Goal: Information Seeking & Learning: Learn about a topic

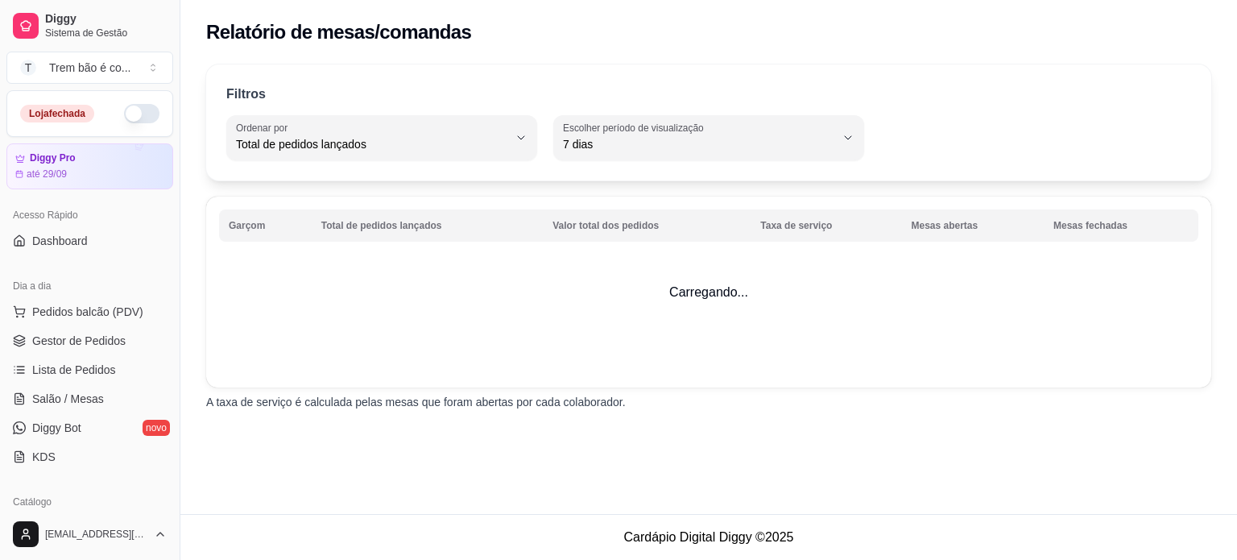
select select "TOTAL_OF_ORDERS"
select select "7"
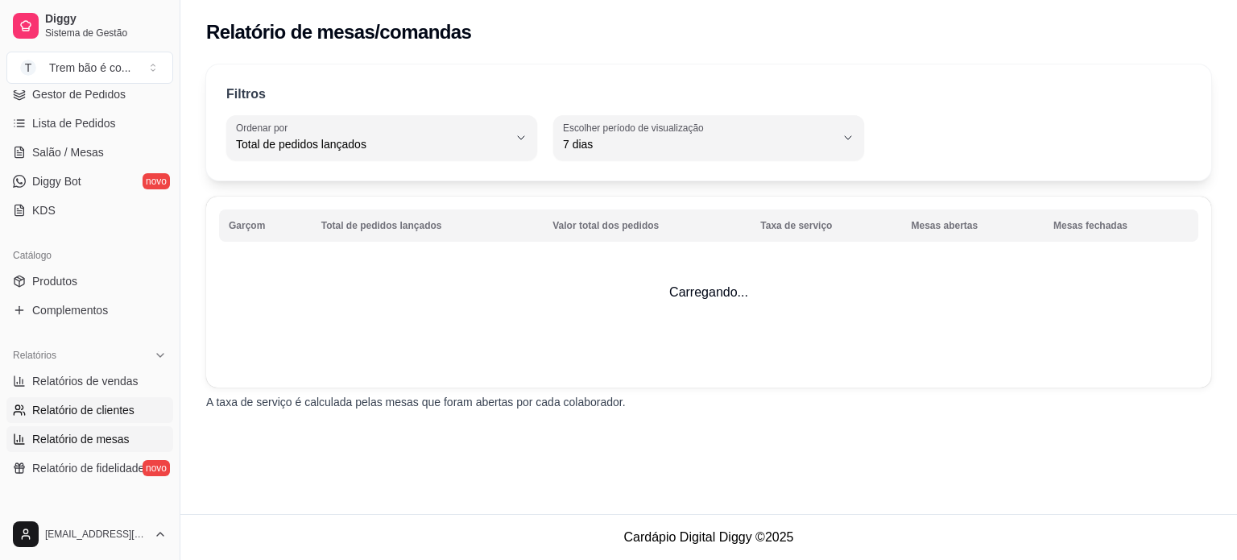
click at [126, 399] on link "Relatório de clientes" at bounding box center [89, 410] width 167 height 26
select select "30"
select select "HIGHEST_TOTAL_SPENT_WITH_ORDERS"
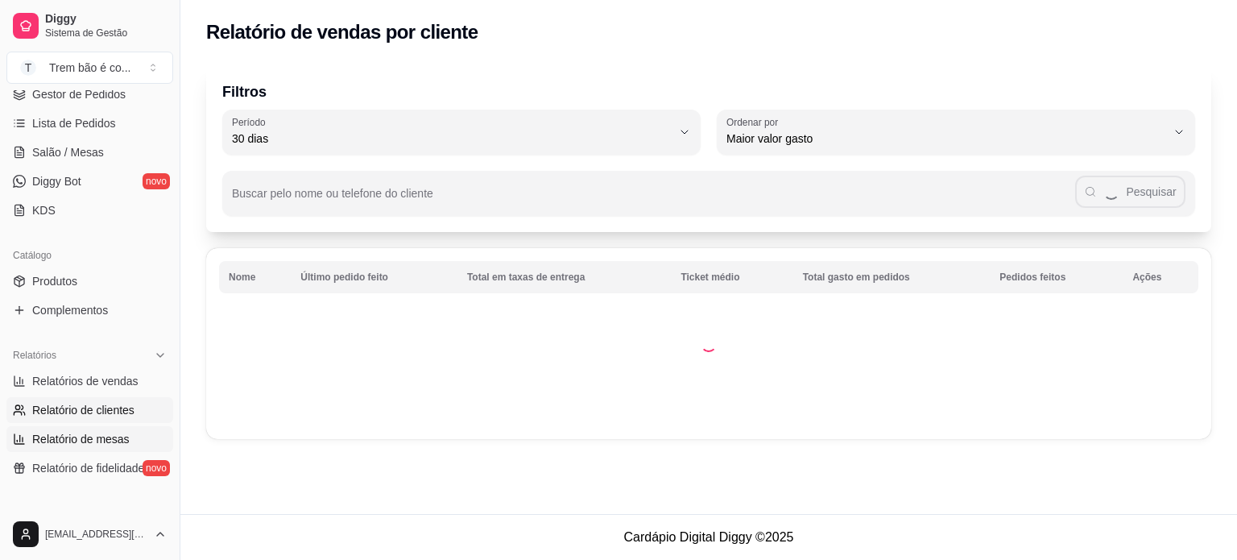
click at [113, 434] on span "Relatório de mesas" at bounding box center [80, 439] width 97 height 16
select select "TOTAL_OF_ORDERS"
select select "7"
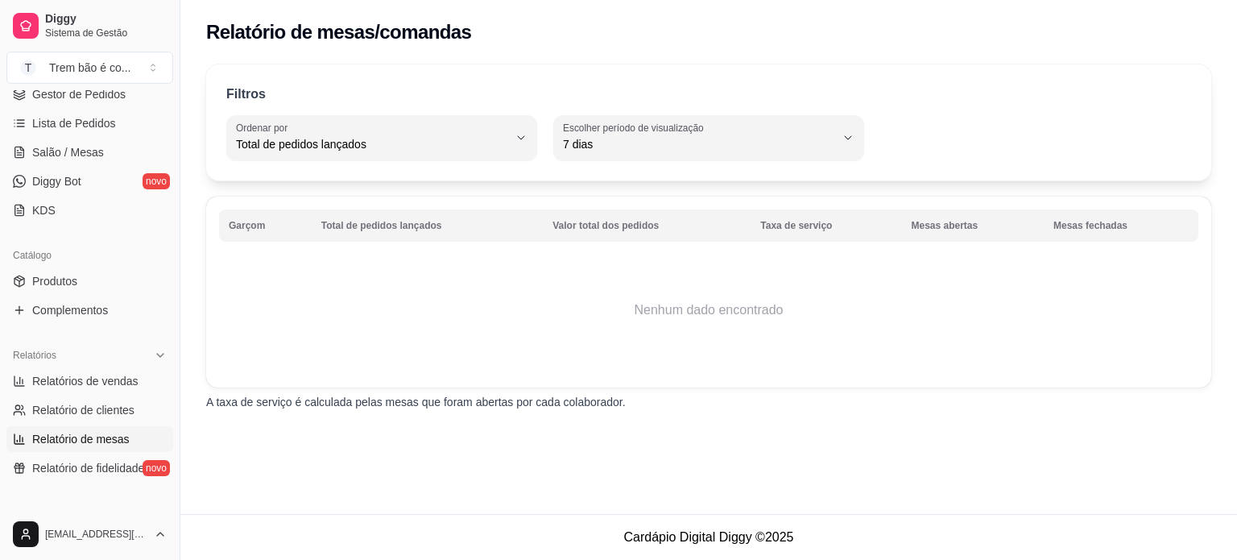
click at [463, 167] on div "Filtros TOTAL_OF_ORDERS Ordenar por Total de pedidos lançados Valor total dos p…" at bounding box center [708, 122] width 1005 height 116
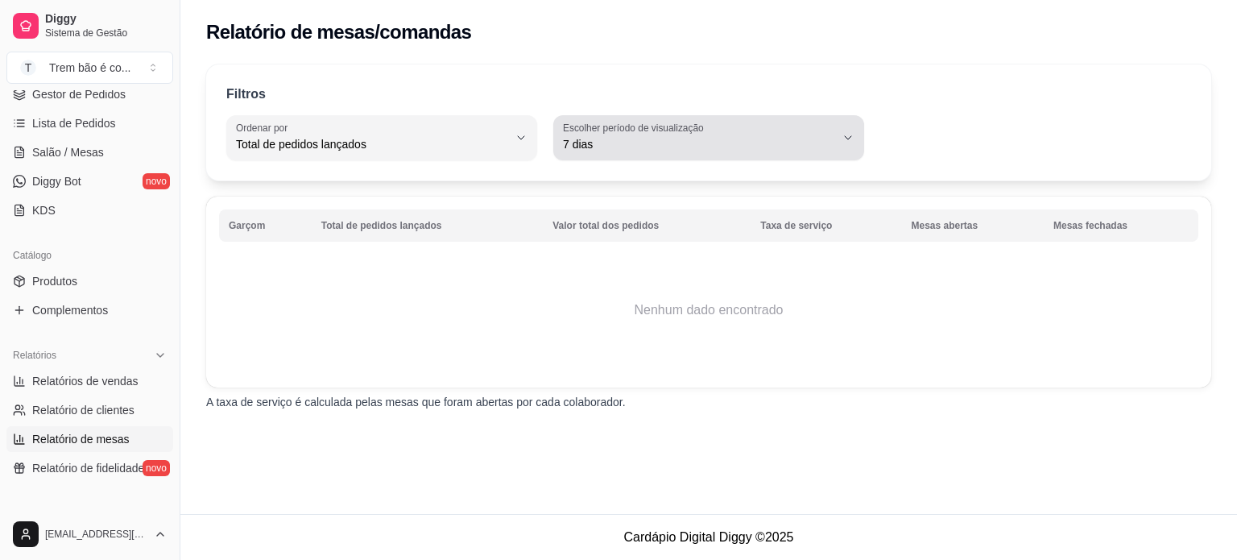
click at [624, 142] on span "7 dias" at bounding box center [699, 144] width 272 height 16
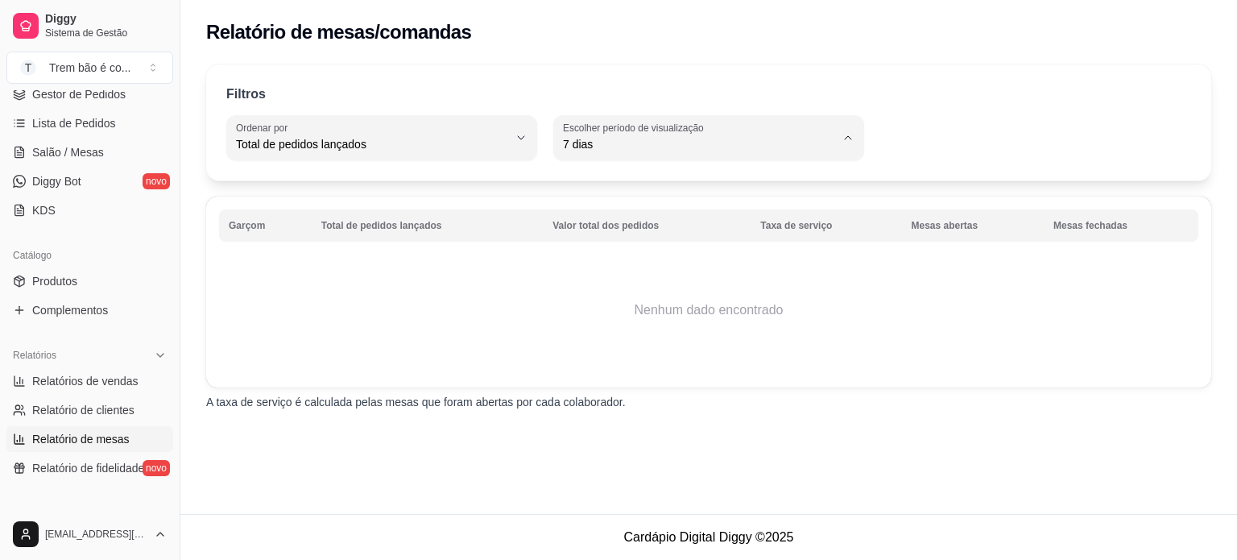
click at [612, 178] on span "Hoje" at bounding box center [701, 181] width 258 height 15
type input "0"
select select "0"
click at [132, 386] on span "Relatórios de vendas" at bounding box center [85, 381] width 106 height 16
select select "ALL"
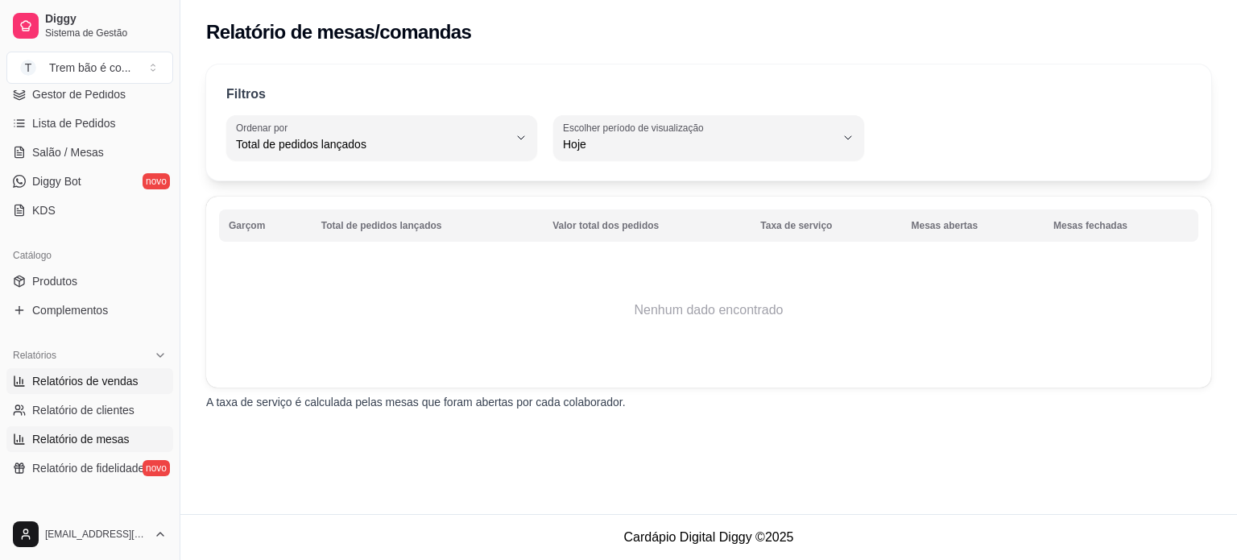
select select "ALL"
select select "0"
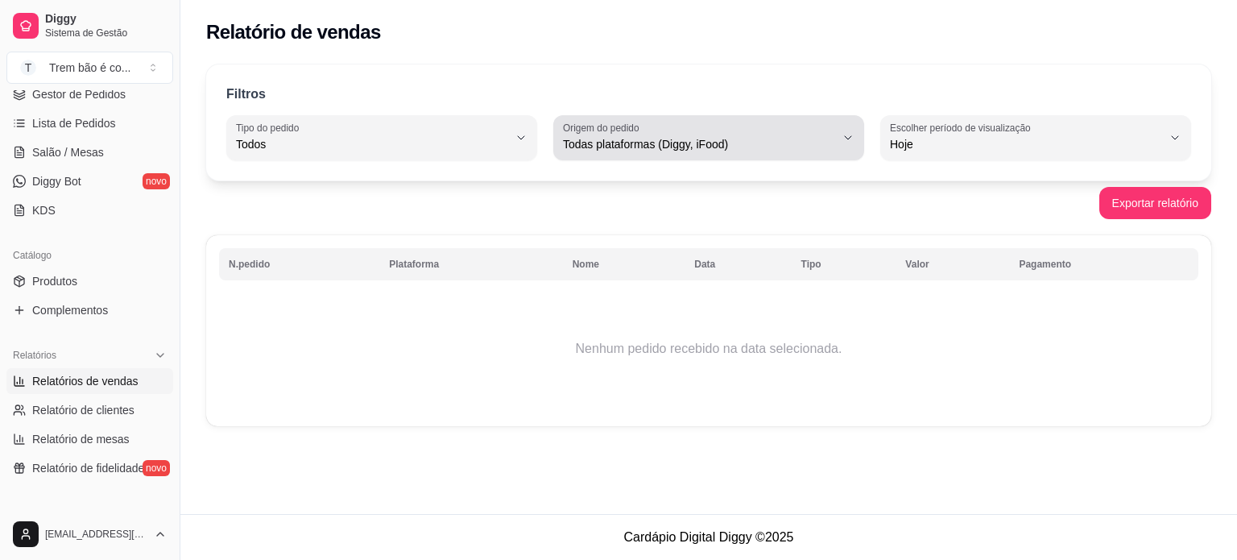
click at [718, 147] on span "Todas plataformas (Diggy, iFood)" at bounding box center [699, 144] width 272 height 16
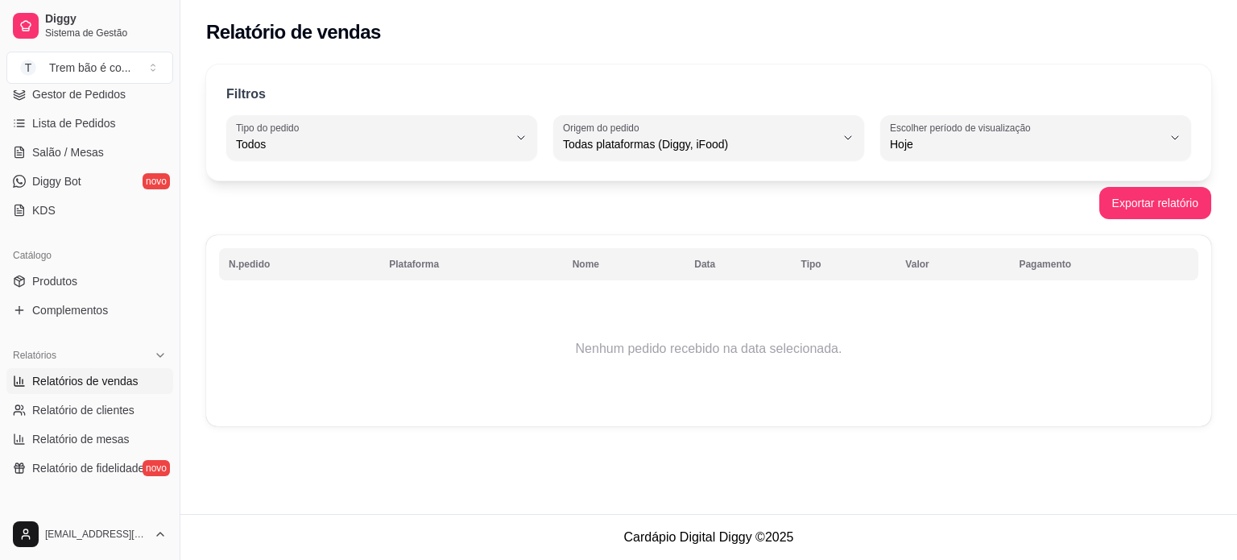
click at [393, 202] on div "Exportar relatório" at bounding box center [708, 203] width 1005 height 32
click at [106, 412] on span "Relatório de clientes" at bounding box center [83, 410] width 102 height 16
select select "30"
select select "HIGHEST_TOTAL_SPENT_WITH_ORDERS"
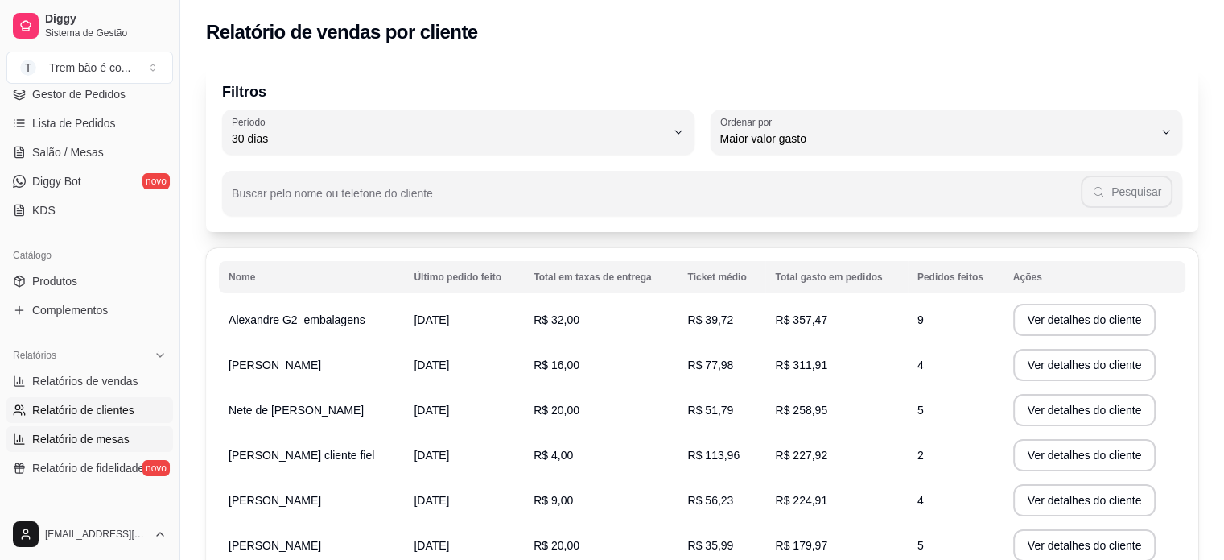
click at [101, 440] on span "Relatório de mesas" at bounding box center [80, 439] width 97 height 16
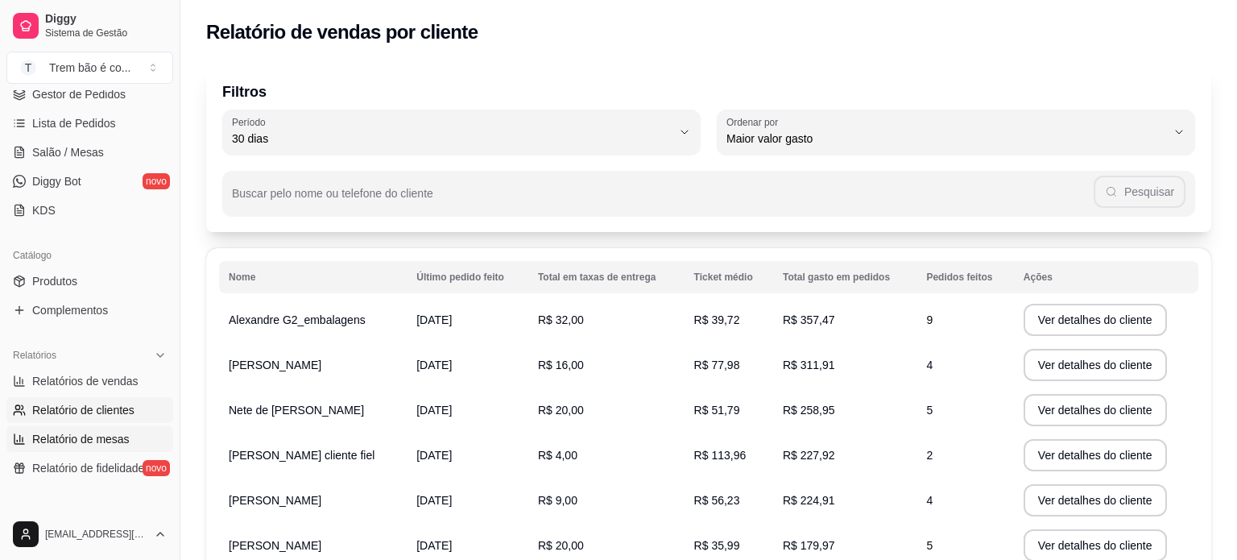
select select "TOTAL_OF_ORDERS"
select select "7"
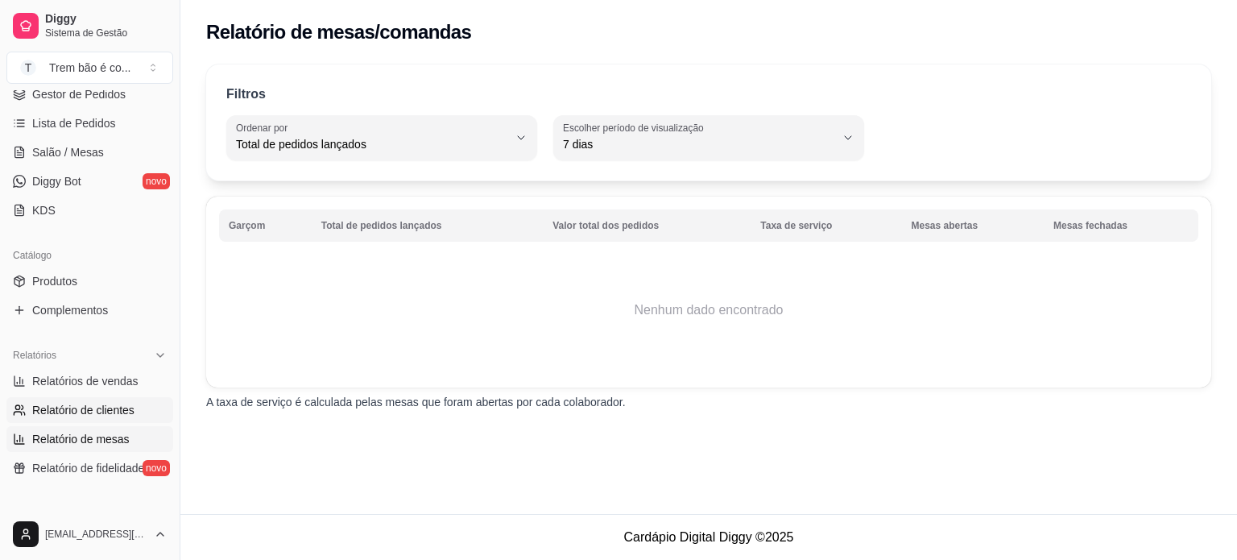
click at [93, 404] on span "Relatório de clientes" at bounding box center [83, 410] width 102 height 16
select select "30"
select select "HIGHEST_TOTAL_SPENT_WITH_ORDERS"
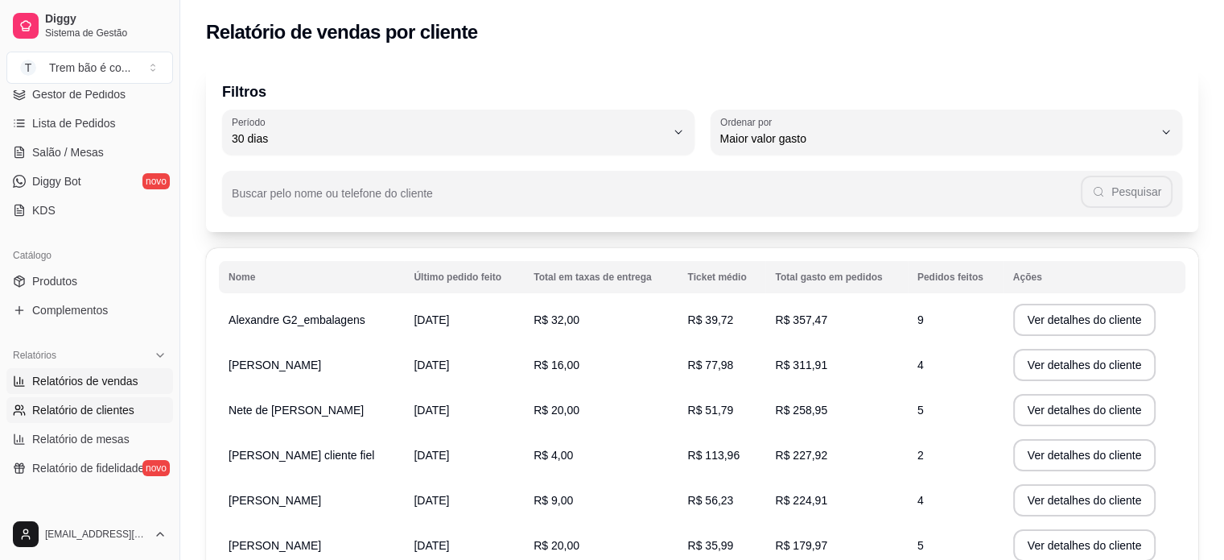
click at [93, 370] on link "Relatórios de vendas" at bounding box center [89, 381] width 167 height 26
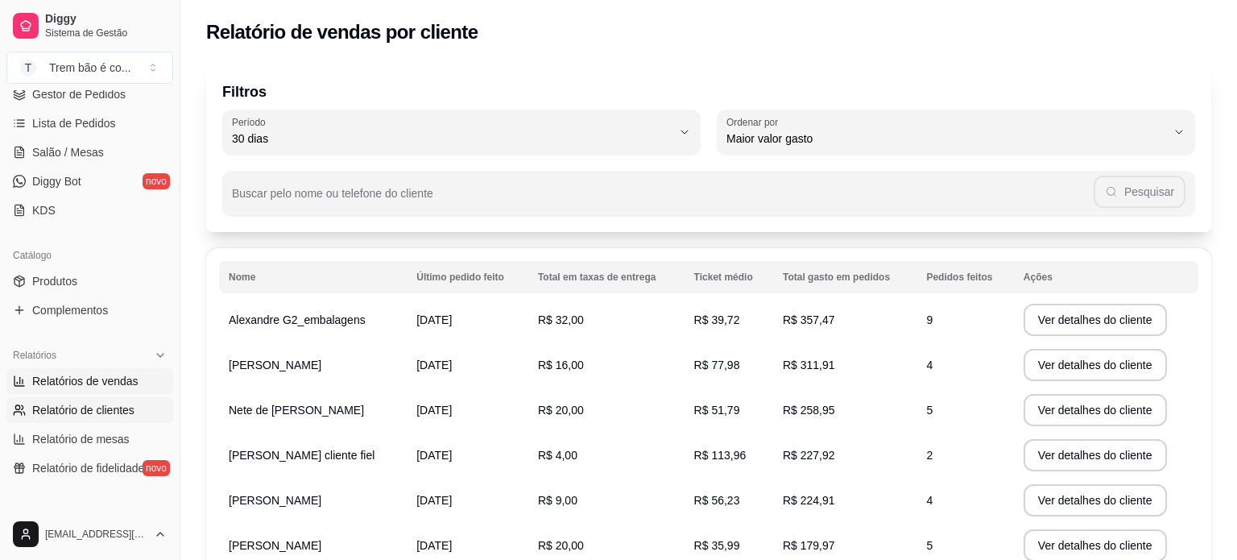
select select "ALL"
select select "0"
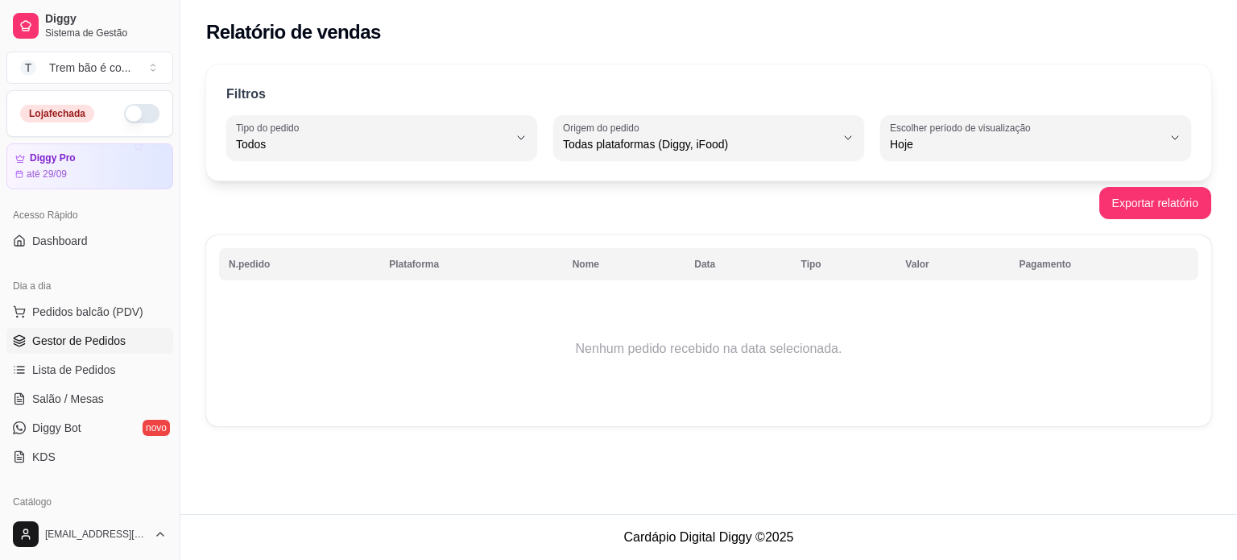
click at [112, 341] on span "Gestor de Pedidos" at bounding box center [78, 340] width 93 height 16
